Goal: Information Seeking & Learning: Learn about a topic

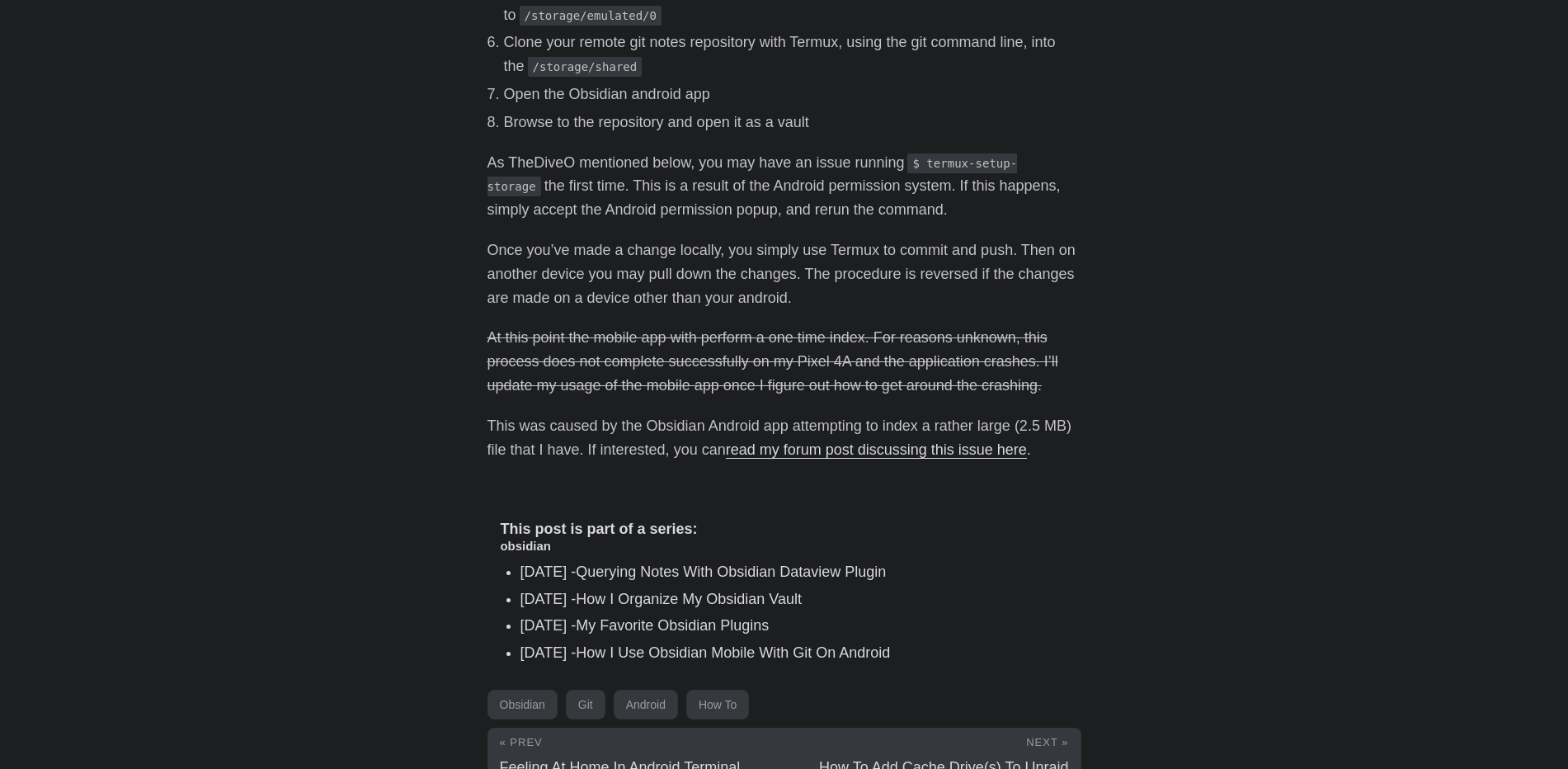
scroll to position [926, 0]
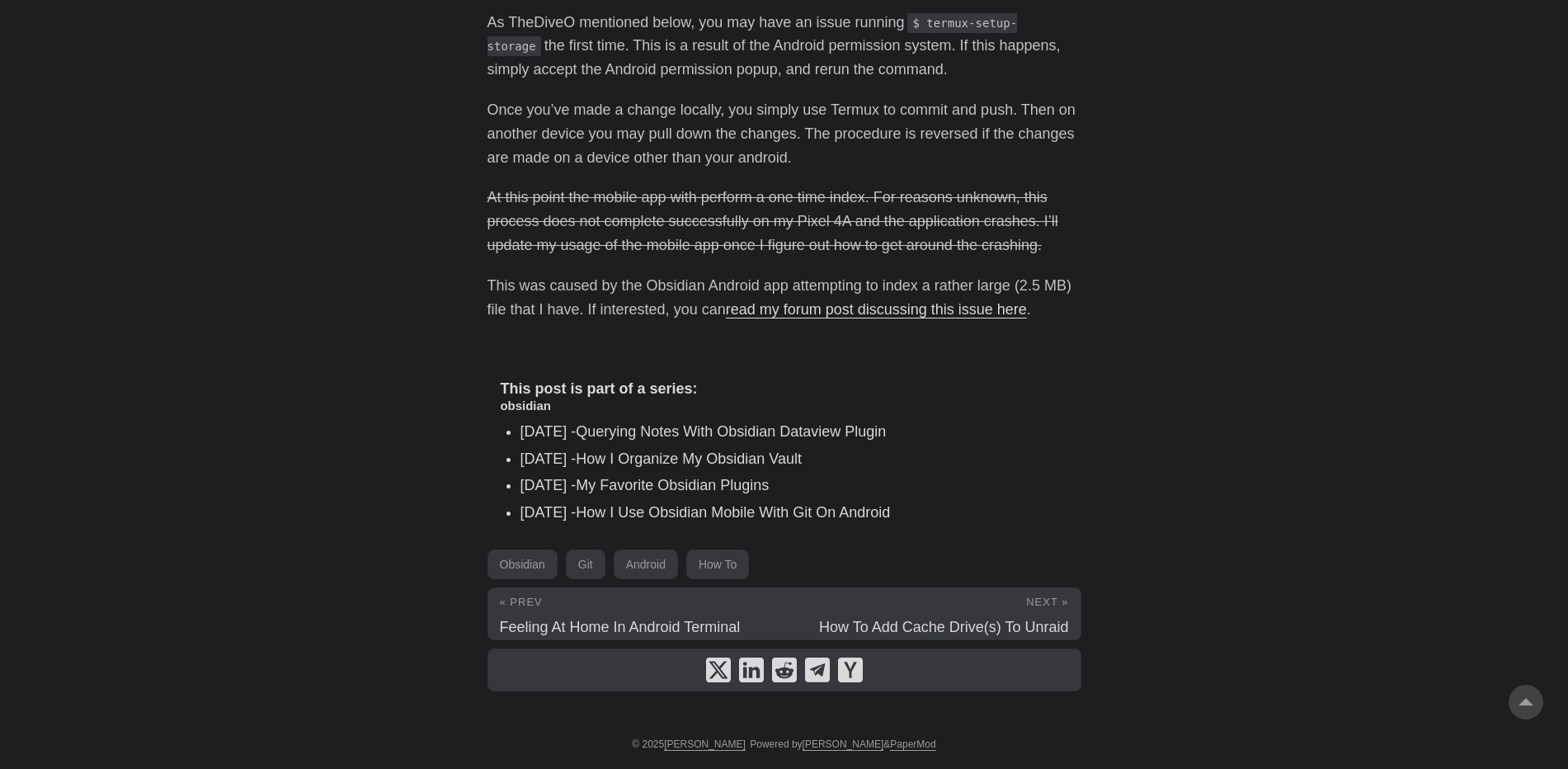
click at [751, 518] on link "How I Use Obsidian Mobile With Git On Android" at bounding box center [733, 512] width 314 height 17
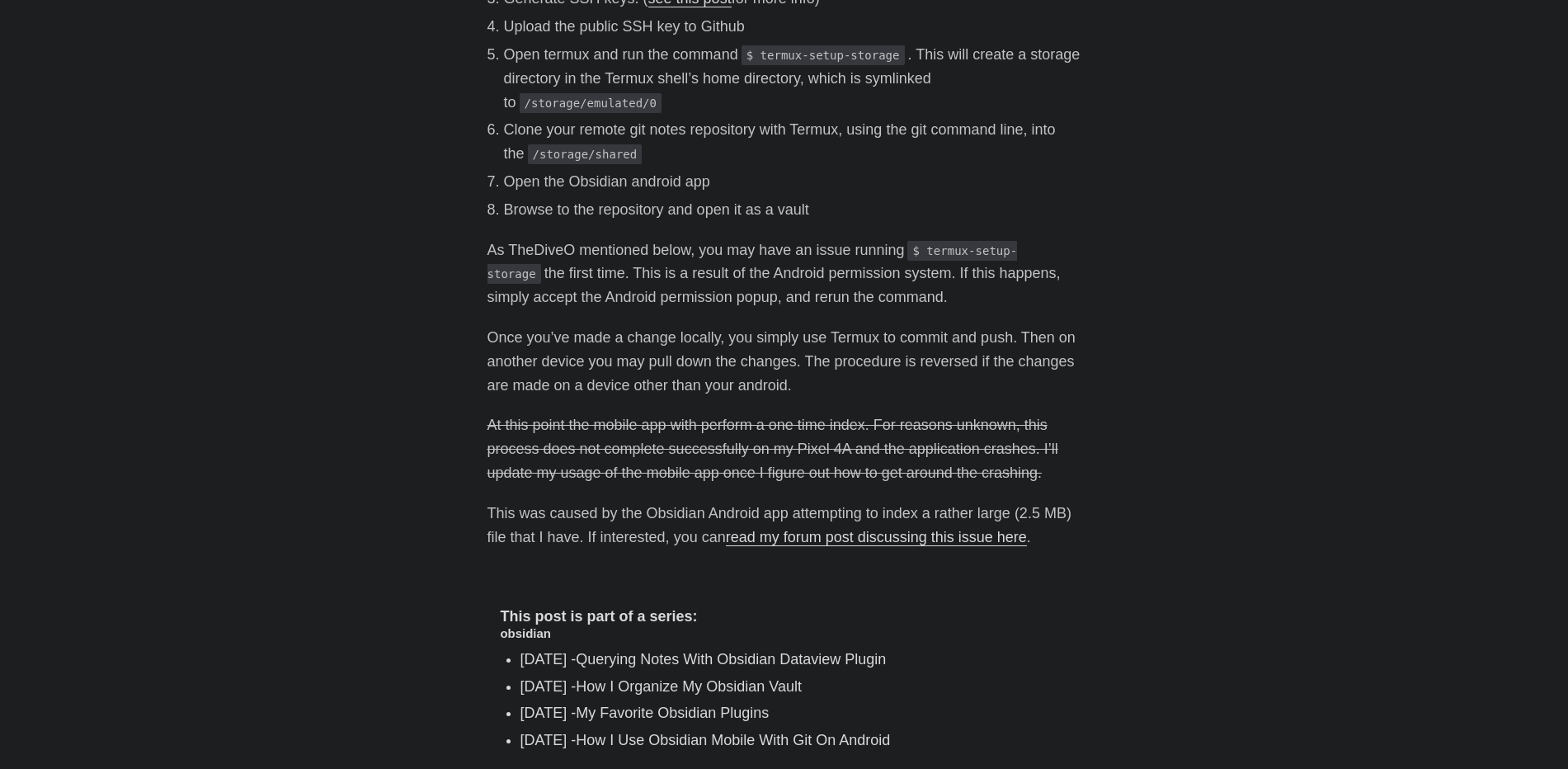
scroll to position [926, 0]
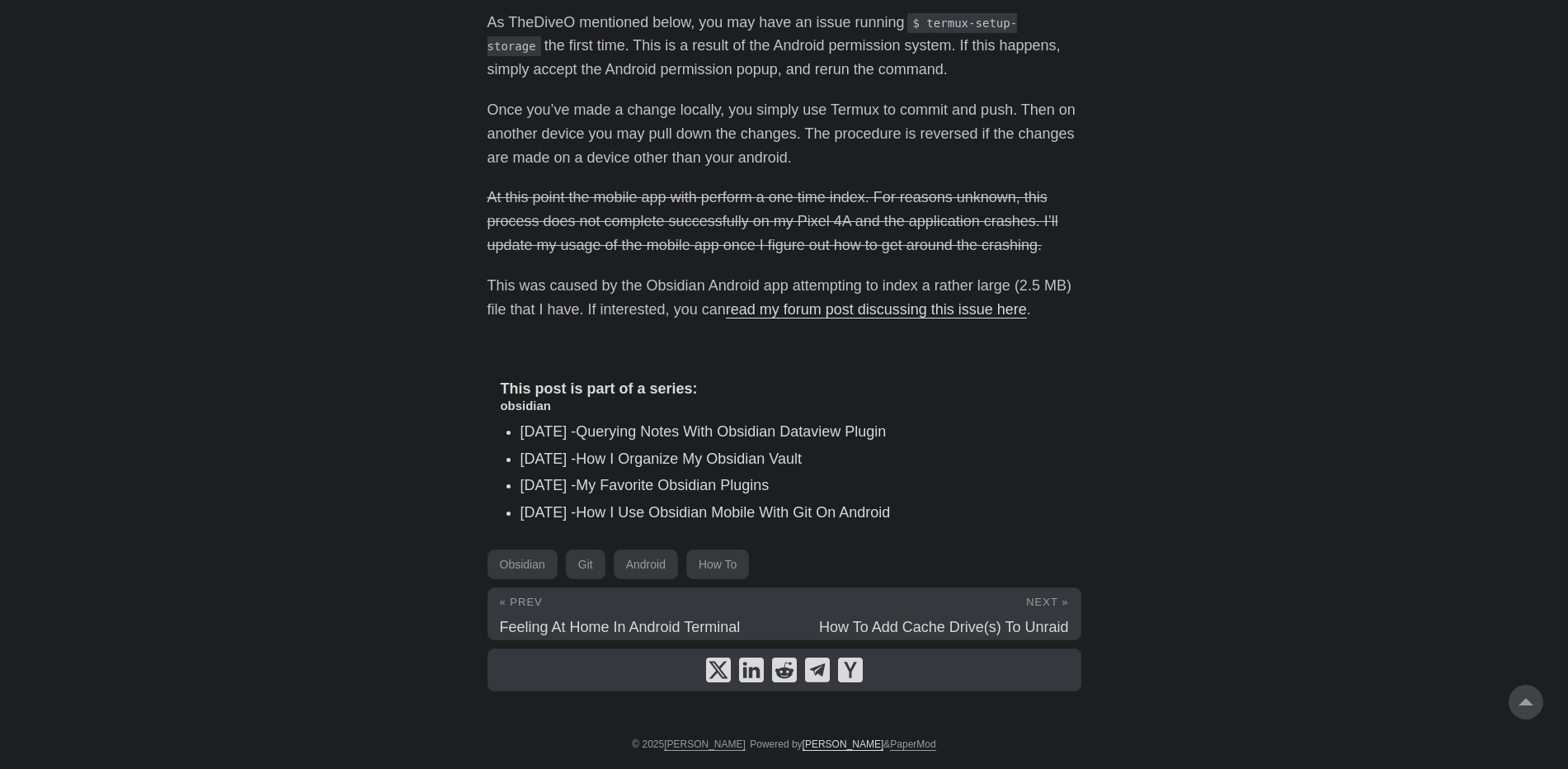
click at [818, 749] on link "[PERSON_NAME]" at bounding box center [843, 744] width 82 height 12
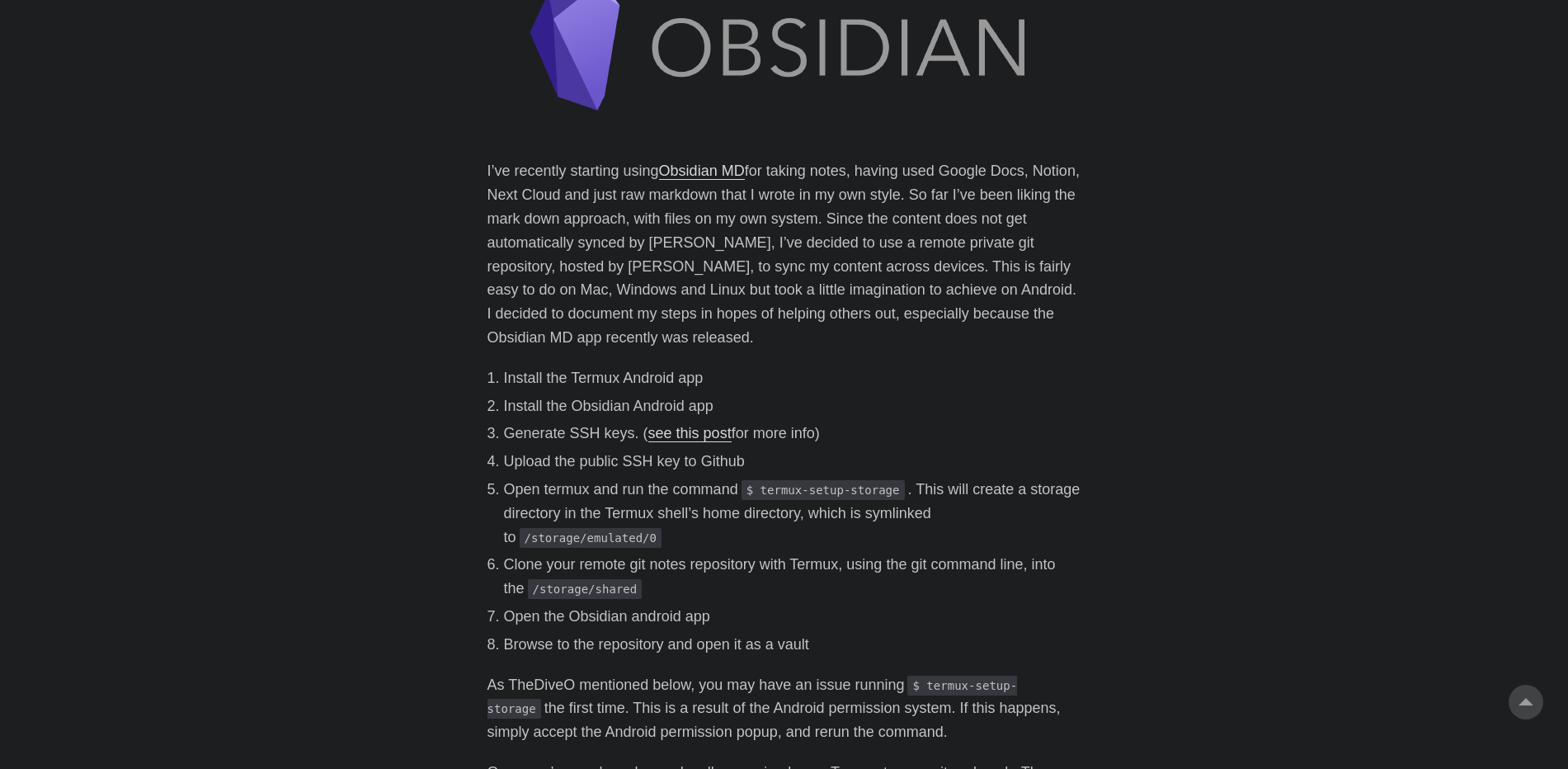
scroll to position [0, 0]
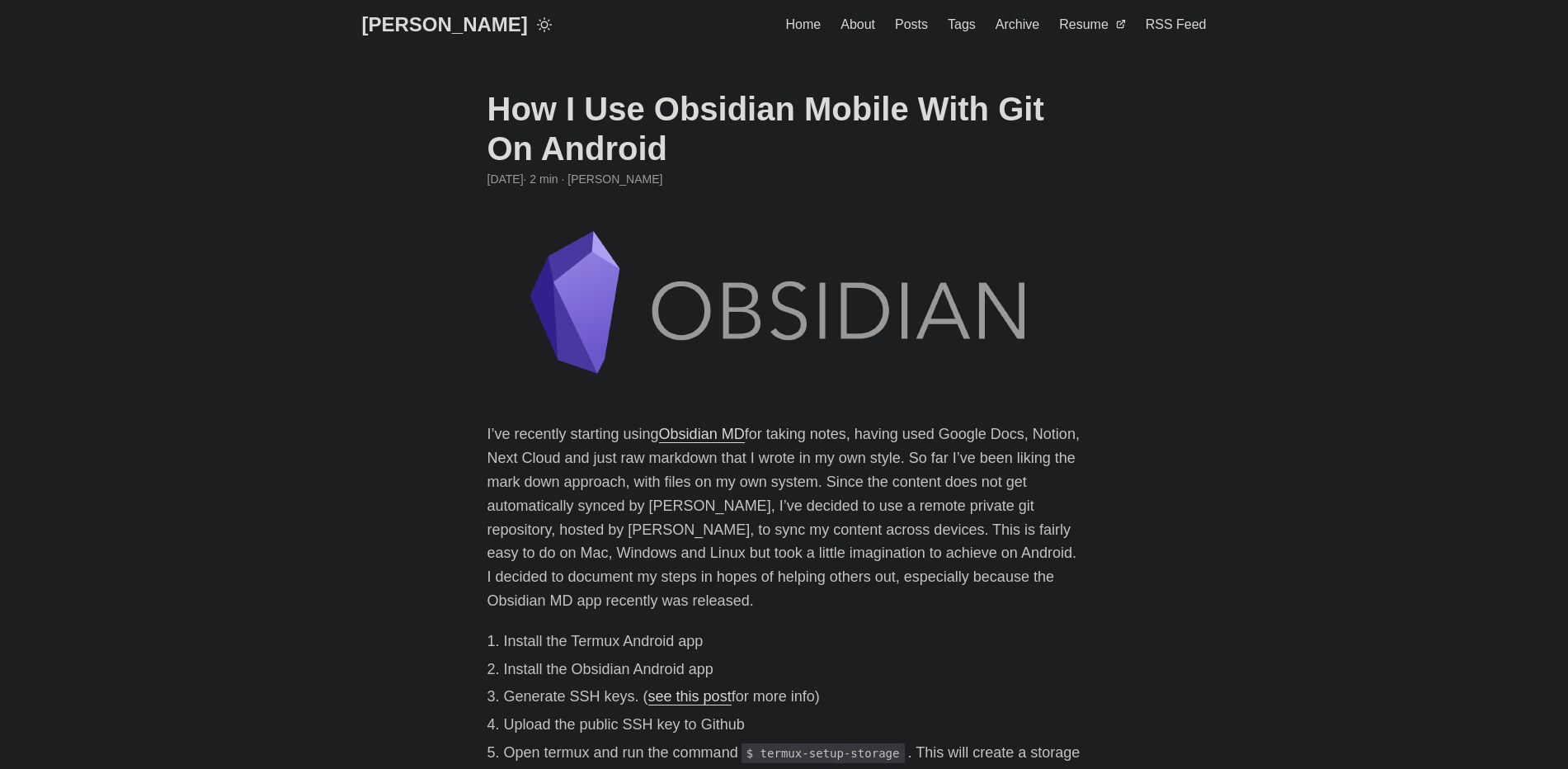
click at [420, 19] on link "[PERSON_NAME]" at bounding box center [444, 25] width 166 height 50
